Goal: Task Accomplishment & Management: Manage account settings

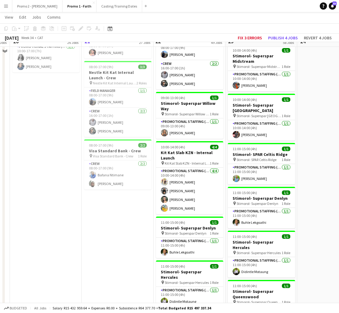
scroll to position [1381, 0]
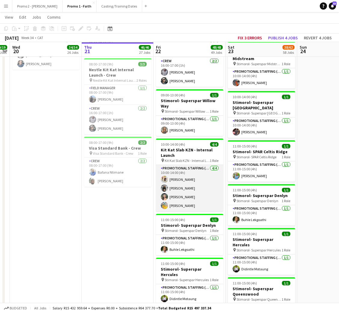
click at [181, 165] on app-card-role "Promotional Staffing (Brand Ambassadors) [DATE] 10:00-14:00 (4h) [PERSON_NAME] …" at bounding box center [189, 188] width 67 height 47
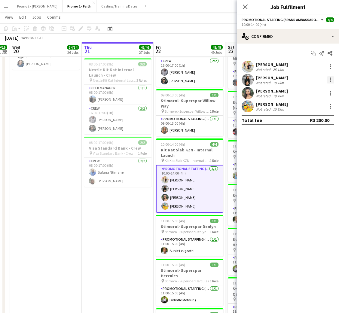
click at [330, 81] on div at bounding box center [330, 81] width 1 height 1
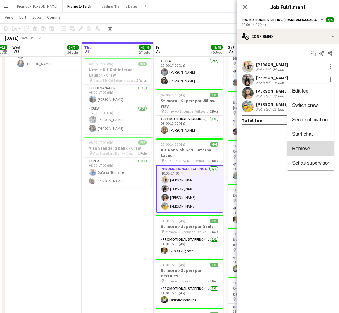
click at [302, 150] on span "Remove" at bounding box center [301, 148] width 18 height 5
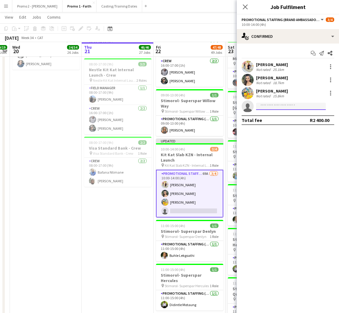
click at [280, 104] on input at bounding box center [291, 106] width 70 height 7
type input "*****"
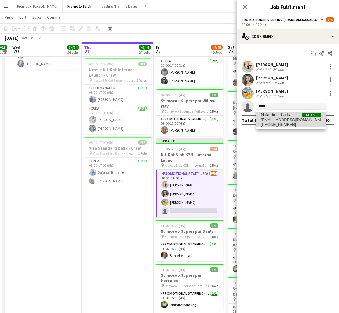
click at [278, 118] on span "[EMAIL_ADDRESS][DOMAIN_NAME]" at bounding box center [291, 120] width 60 height 5
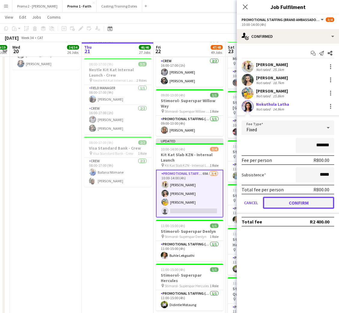
click at [282, 198] on button "Confirm" at bounding box center [298, 203] width 71 height 12
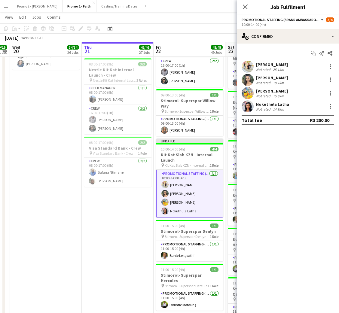
click at [271, 101] on div "Nokuthula Latha Not rated 14.9km" at bounding box center [288, 106] width 102 height 12
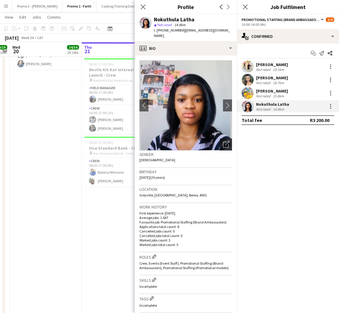
click at [223, 141] on icon "Open photos pop-in" at bounding box center [226, 144] width 6 height 6
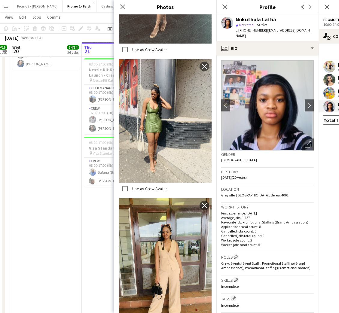
scroll to position [0, 0]
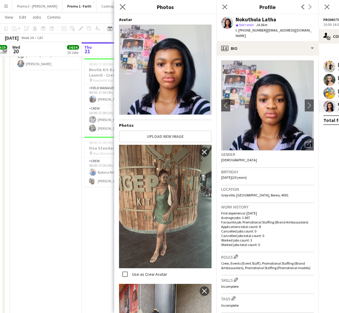
click at [124, 3] on app-icon "Close pop-in" at bounding box center [122, 7] width 9 height 9
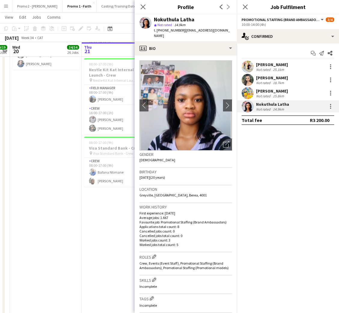
scroll to position [140, 0]
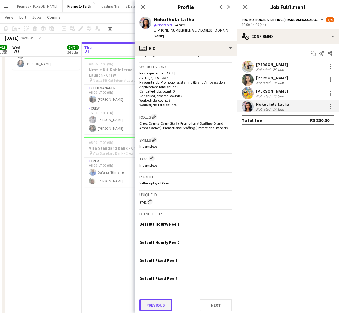
click at [163, 302] on button "Previous" at bounding box center [156, 305] width 32 height 12
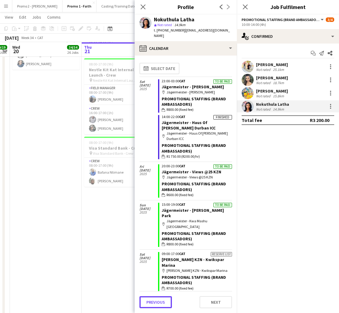
click at [163, 302] on button "Previous" at bounding box center [156, 302] width 32 height 12
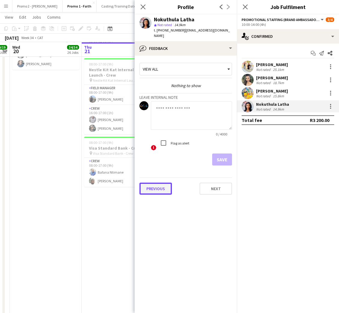
click at [161, 183] on button "Previous" at bounding box center [156, 189] width 32 height 12
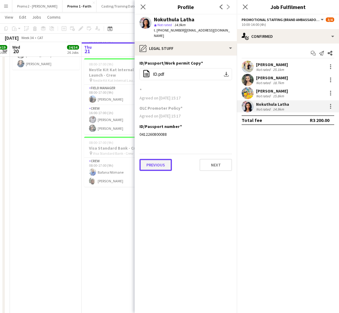
click at [160, 159] on button "Previous" at bounding box center [156, 165] width 32 height 12
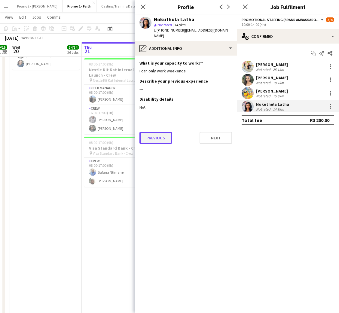
click at [156, 133] on button "Previous" at bounding box center [156, 138] width 32 height 12
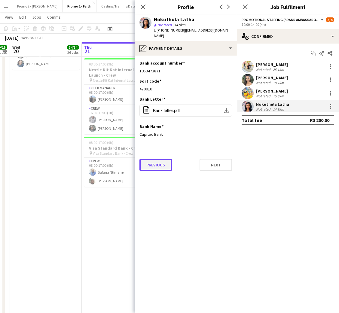
click at [158, 159] on button "Previous" at bounding box center [156, 165] width 32 height 12
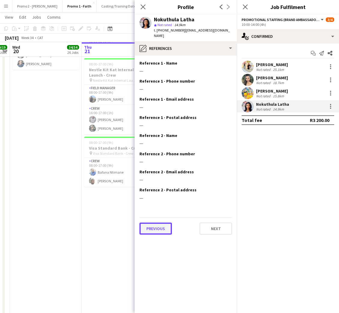
click at [158, 223] on button "Previous" at bounding box center [156, 229] width 32 height 12
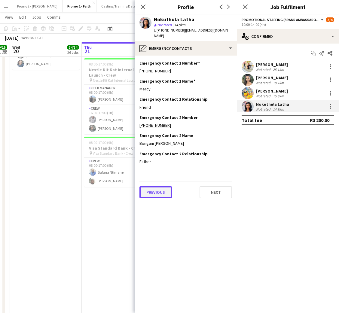
click at [155, 186] on button "Previous" at bounding box center [156, 192] width 32 height 12
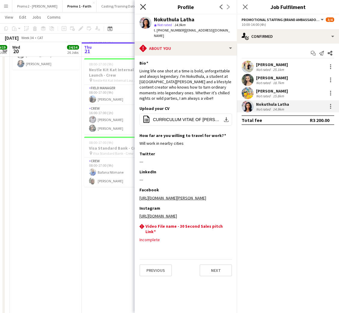
click at [143, 5] on icon "Close pop-in" at bounding box center [143, 7] width 6 height 6
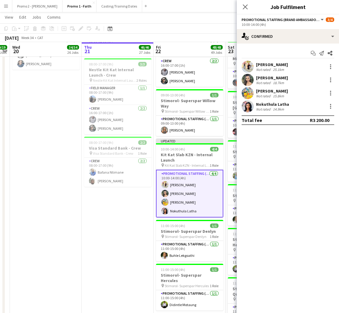
click at [250, 6] on div "Close pop-in" at bounding box center [245, 7] width 17 height 14
click at [245, 6] on icon "Close pop-in" at bounding box center [245, 7] width 6 height 6
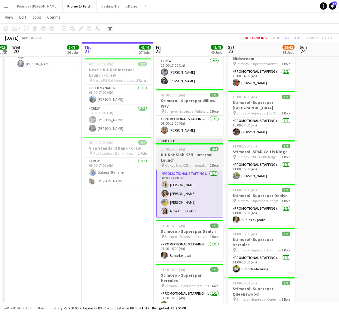
click at [204, 152] on h3 "Kit Kat Slab KZN - Internal Launch" at bounding box center [189, 157] width 67 height 11
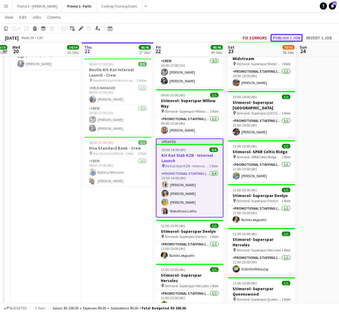
click at [288, 35] on button "Publish 1 job" at bounding box center [287, 38] width 32 height 8
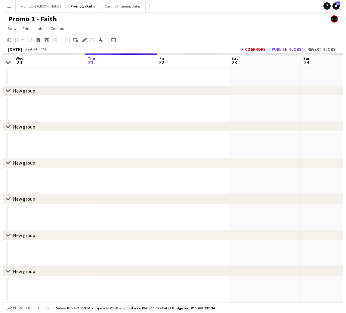
scroll to position [0, 0]
